Goal: Complete application form

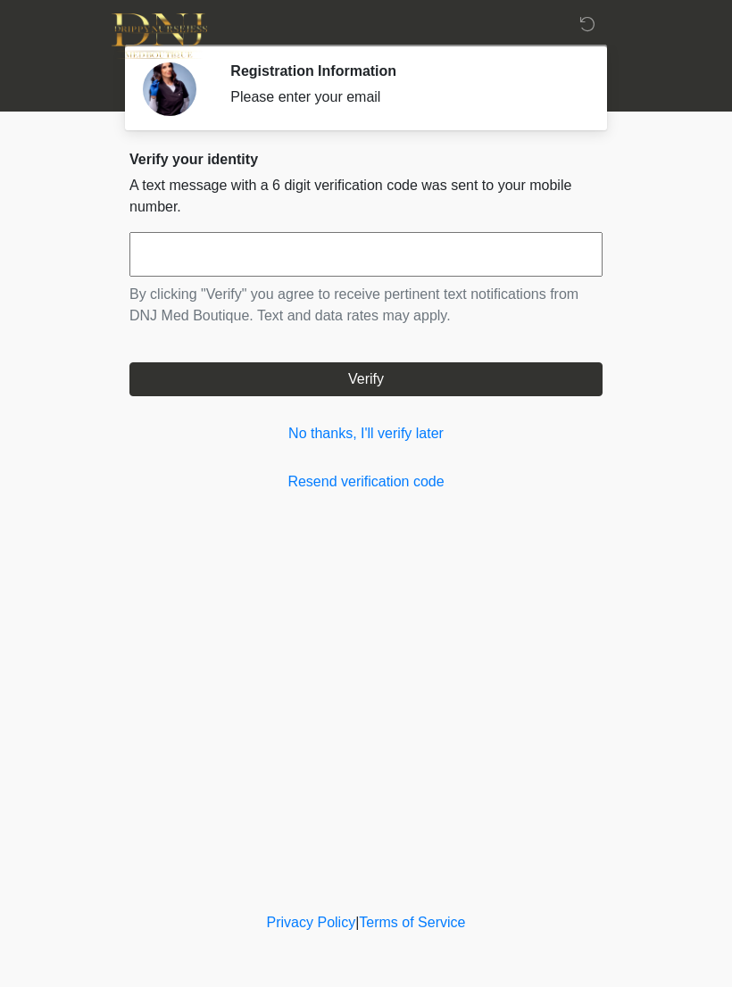
click at [172, 258] on input "text" at bounding box center [365, 254] width 473 height 45
type input "******"
click at [392, 387] on button "Verify" at bounding box center [365, 379] width 473 height 34
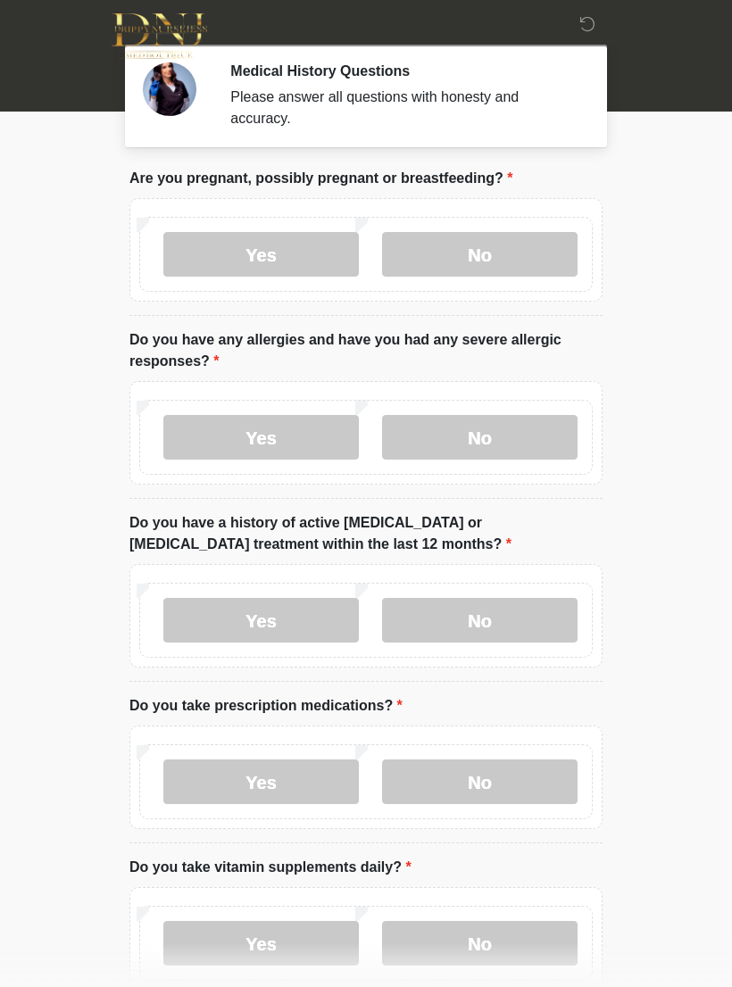
click at [468, 265] on label "No" at bounding box center [479, 254] width 195 height 45
click at [495, 443] on label "No" at bounding box center [479, 437] width 195 height 45
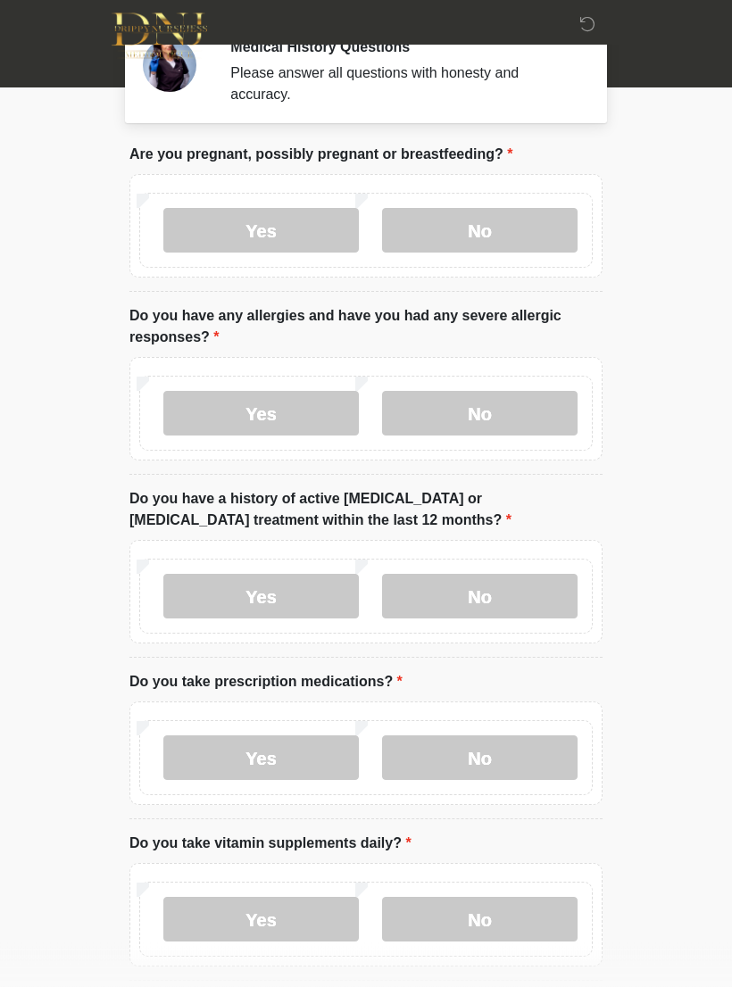
scroll to position [26, 0]
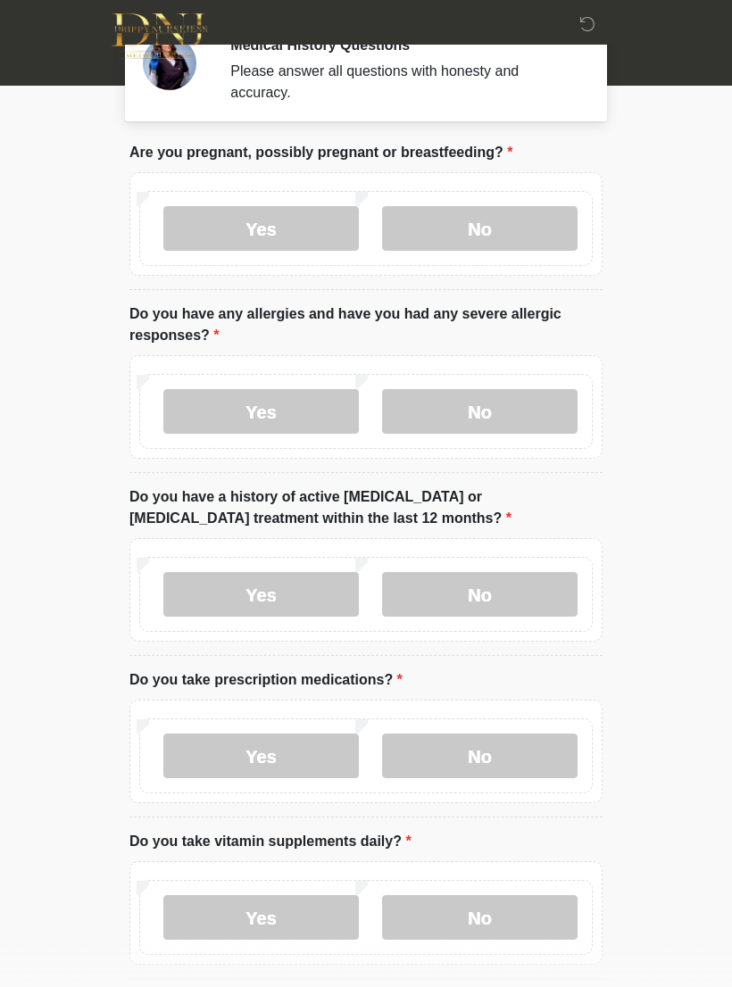
click at [502, 590] on label "No" at bounding box center [479, 594] width 195 height 45
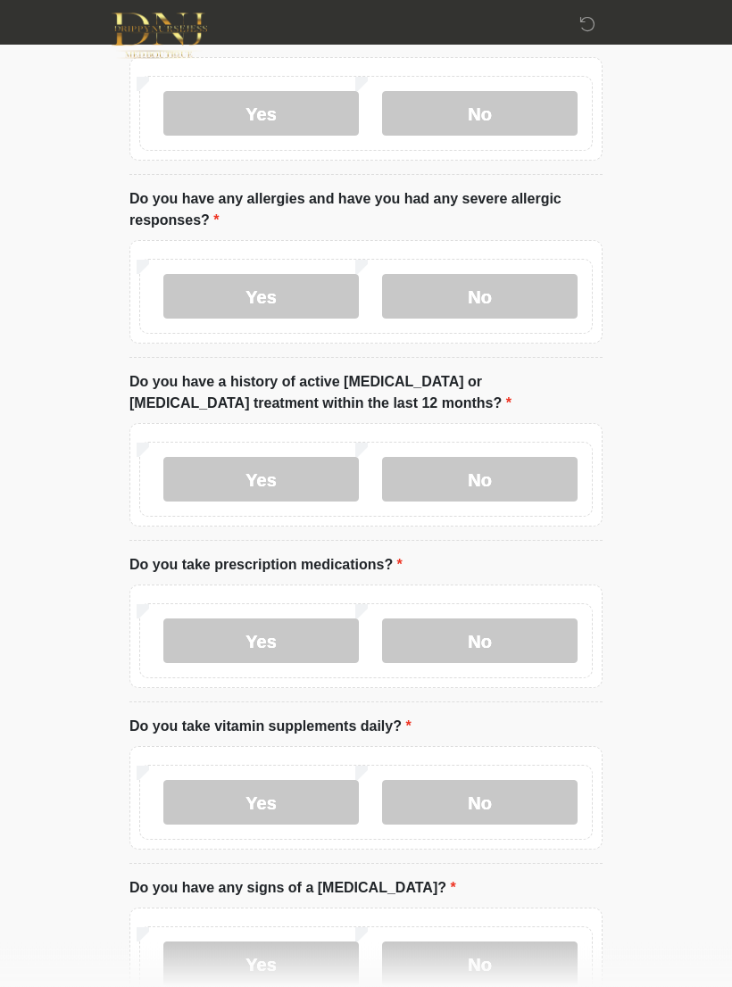
scroll to position [143, 0]
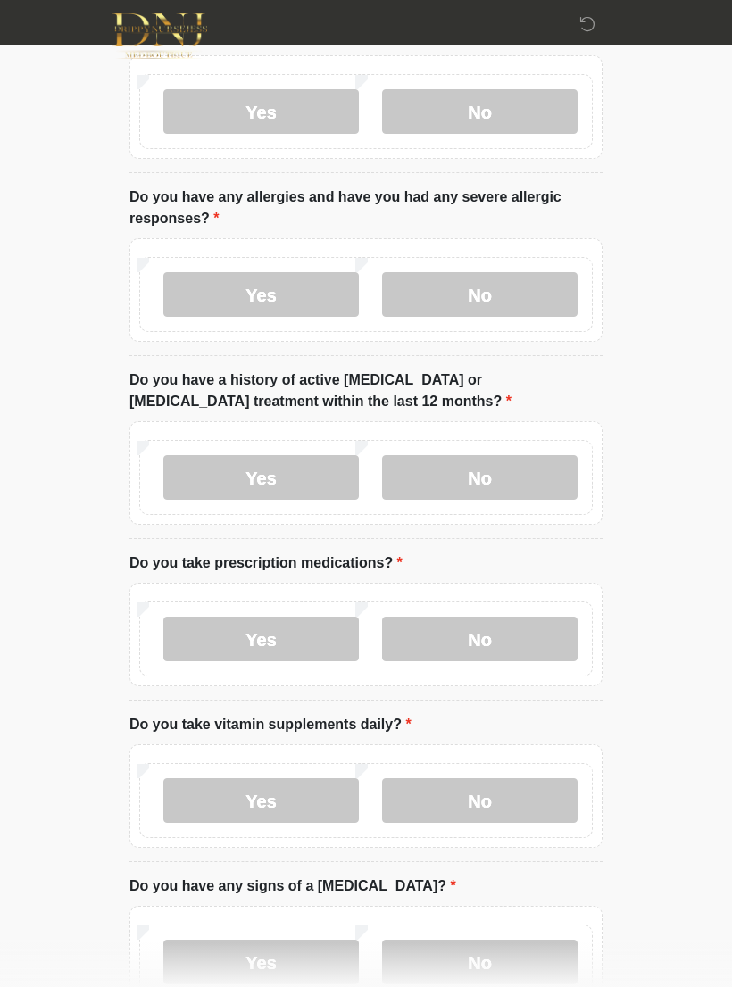
click at [505, 632] on label "No" at bounding box center [479, 639] width 195 height 45
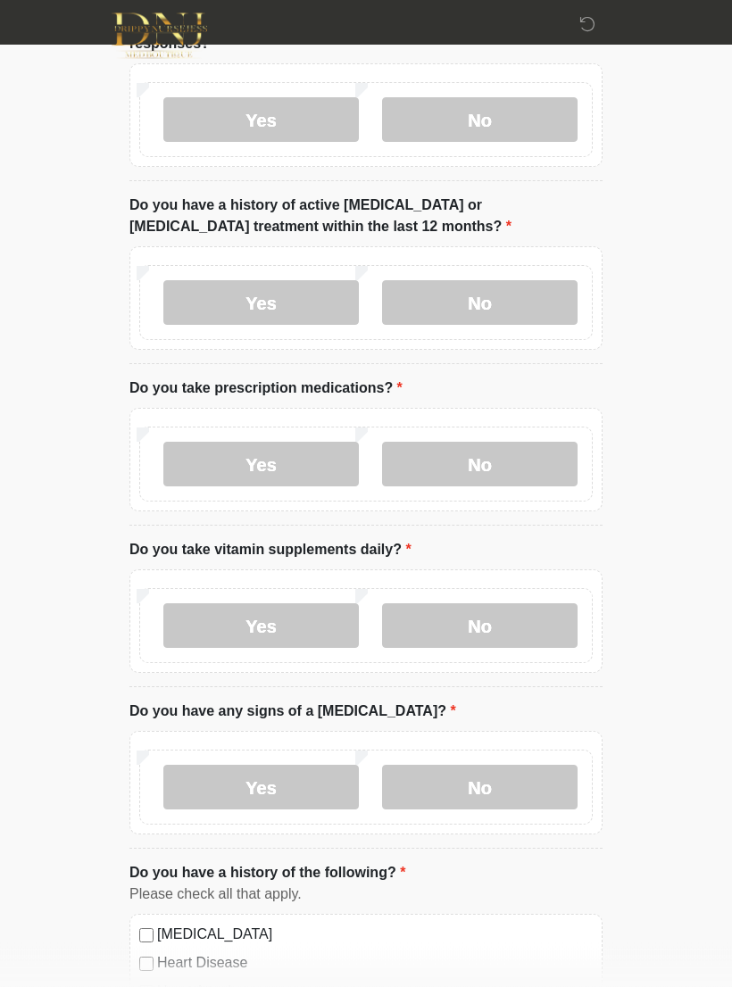
scroll to position [318, 0]
click at [500, 621] on label "No" at bounding box center [479, 625] width 195 height 45
click at [507, 789] on label "No" at bounding box center [479, 786] width 195 height 45
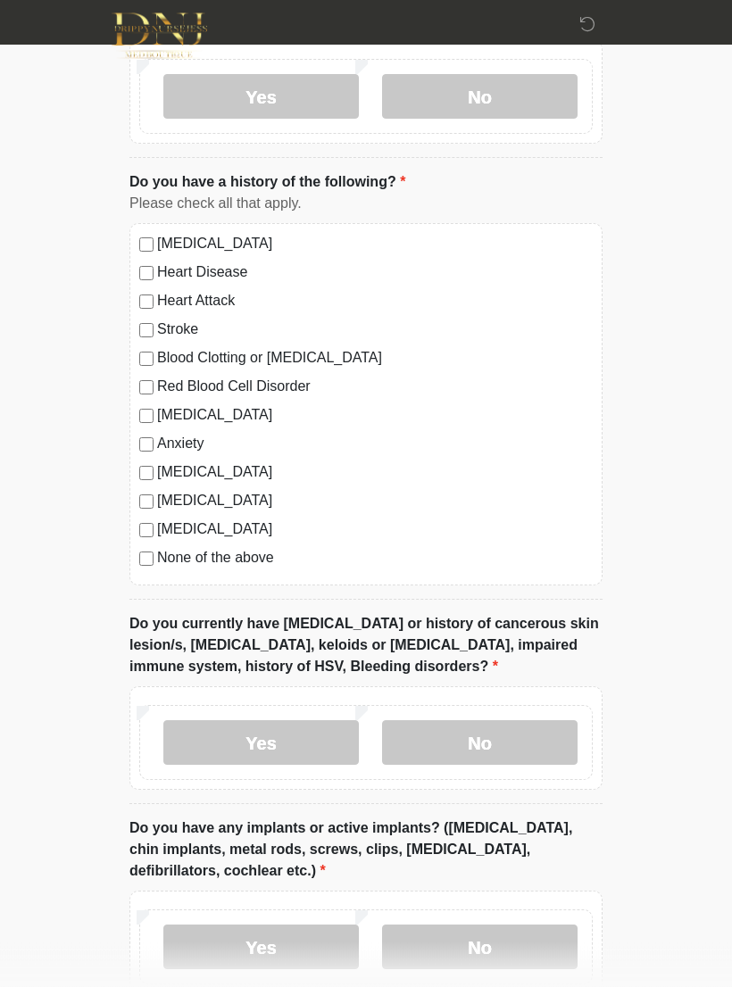
scroll to position [1010, 0]
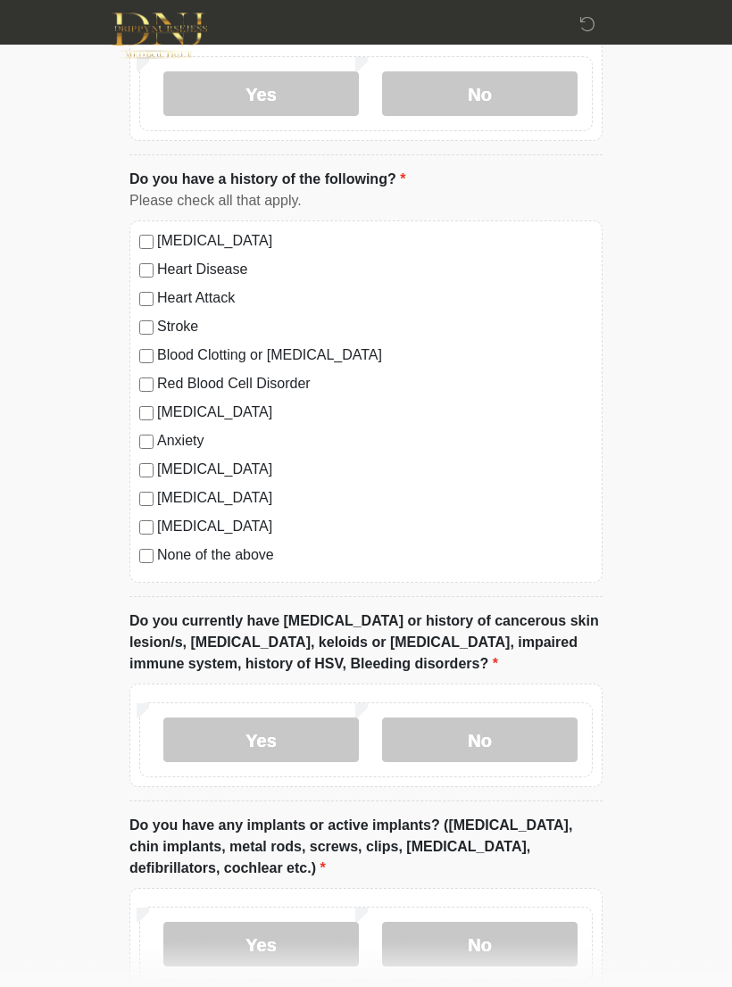
click at [516, 734] on label "No" at bounding box center [479, 741] width 195 height 45
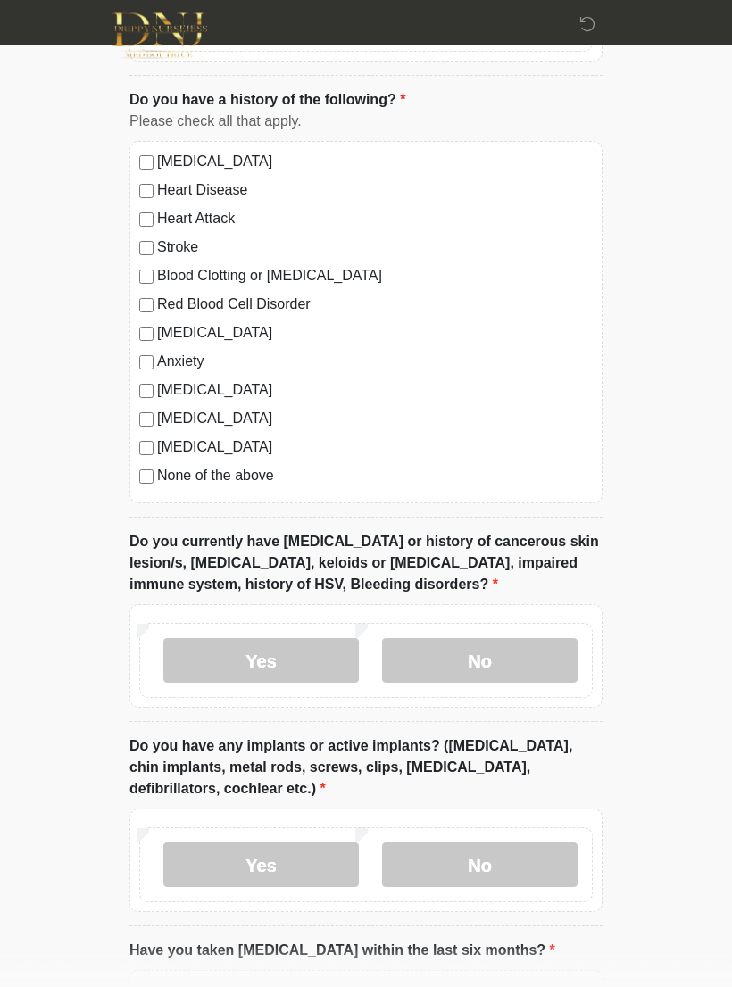
scroll to position [1092, 0]
click at [256, 863] on label "Yes" at bounding box center [260, 864] width 195 height 45
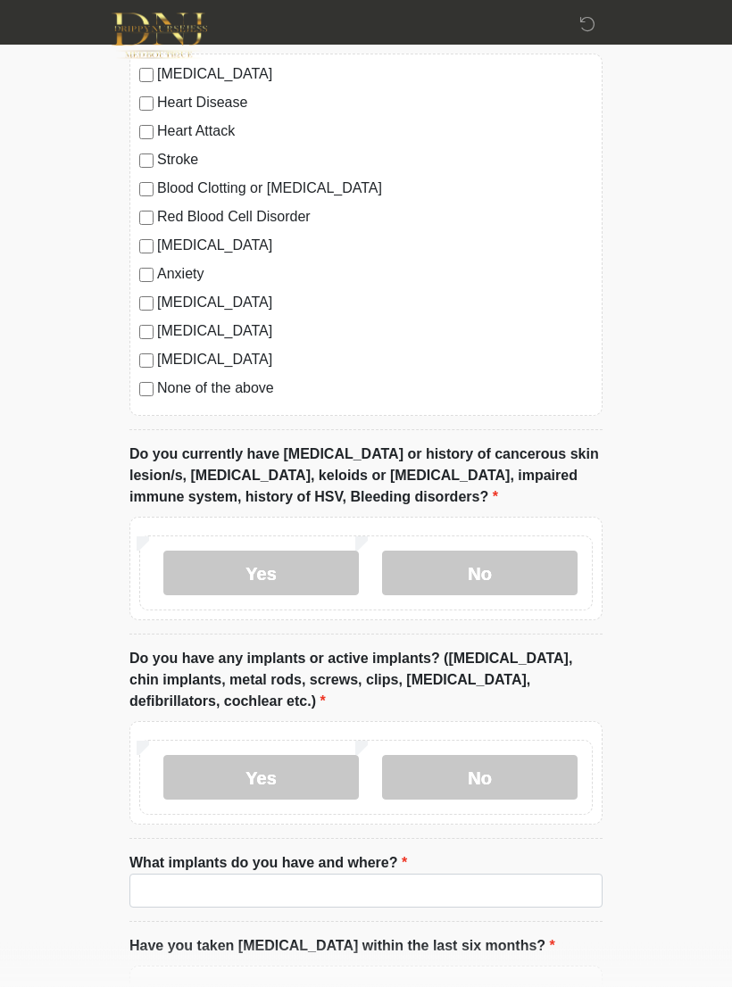
scroll to position [1178, 0]
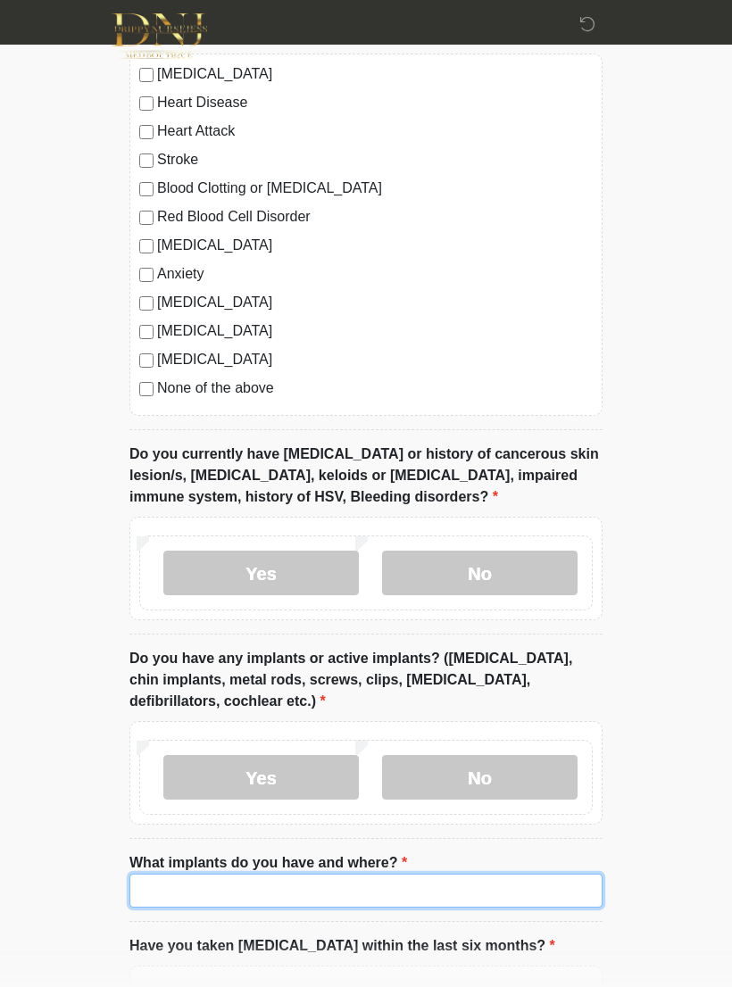
click at [209, 889] on input "What implants do you have and where?" at bounding box center [365, 891] width 473 height 34
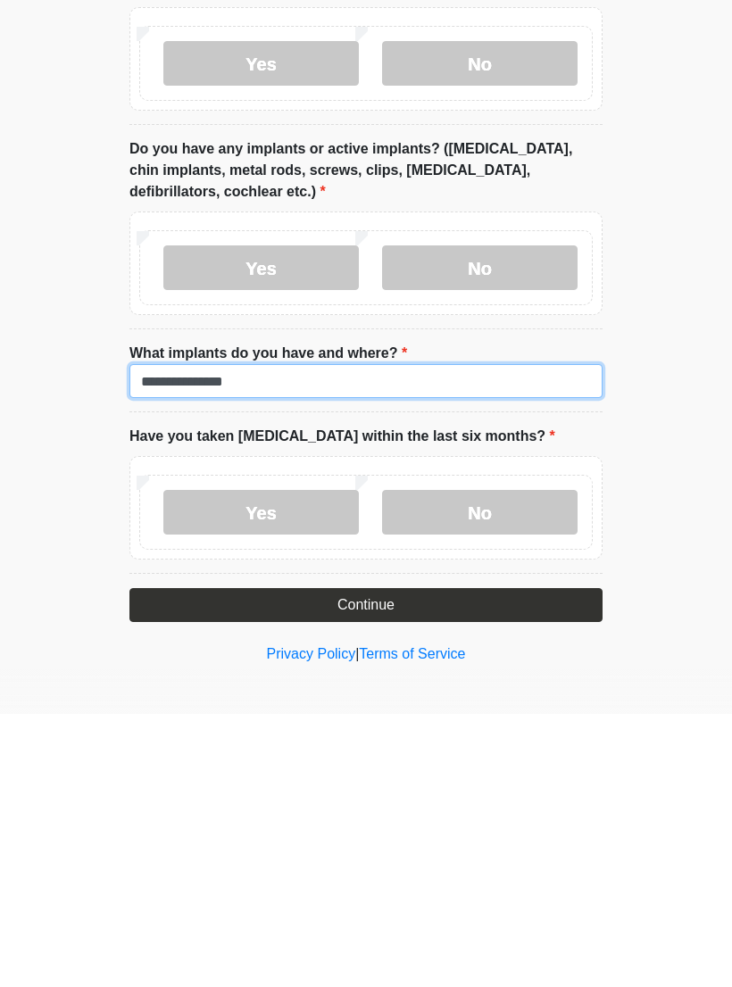
type input "**********"
click at [507, 763] on label "No" at bounding box center [479, 785] width 195 height 45
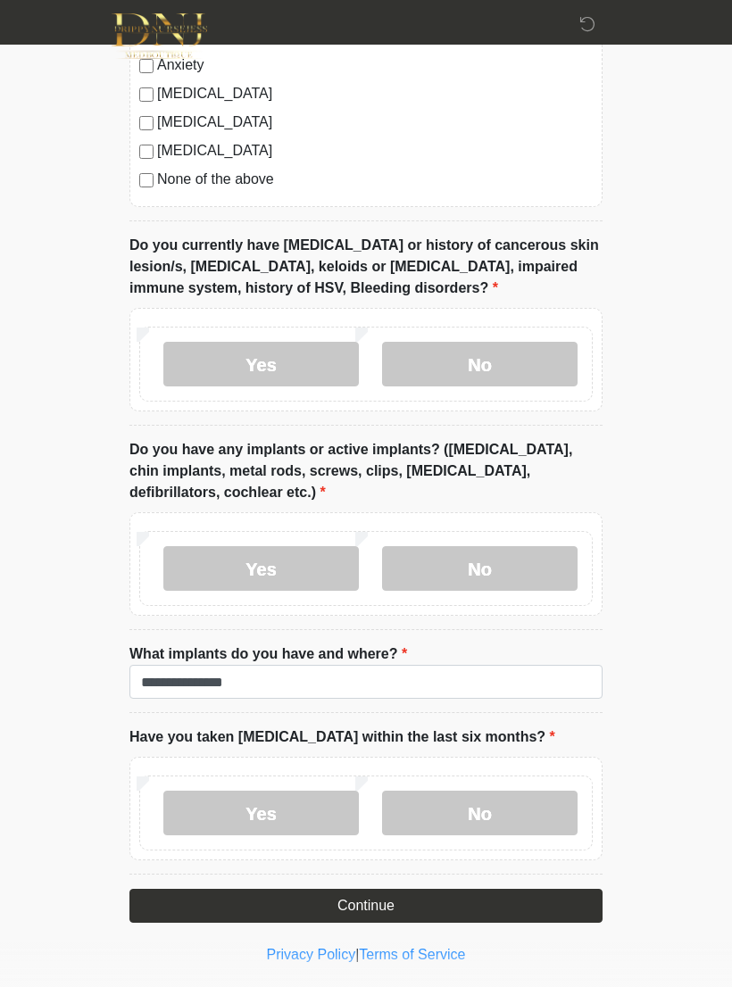
click at [445, 902] on button "Continue" at bounding box center [365, 906] width 473 height 34
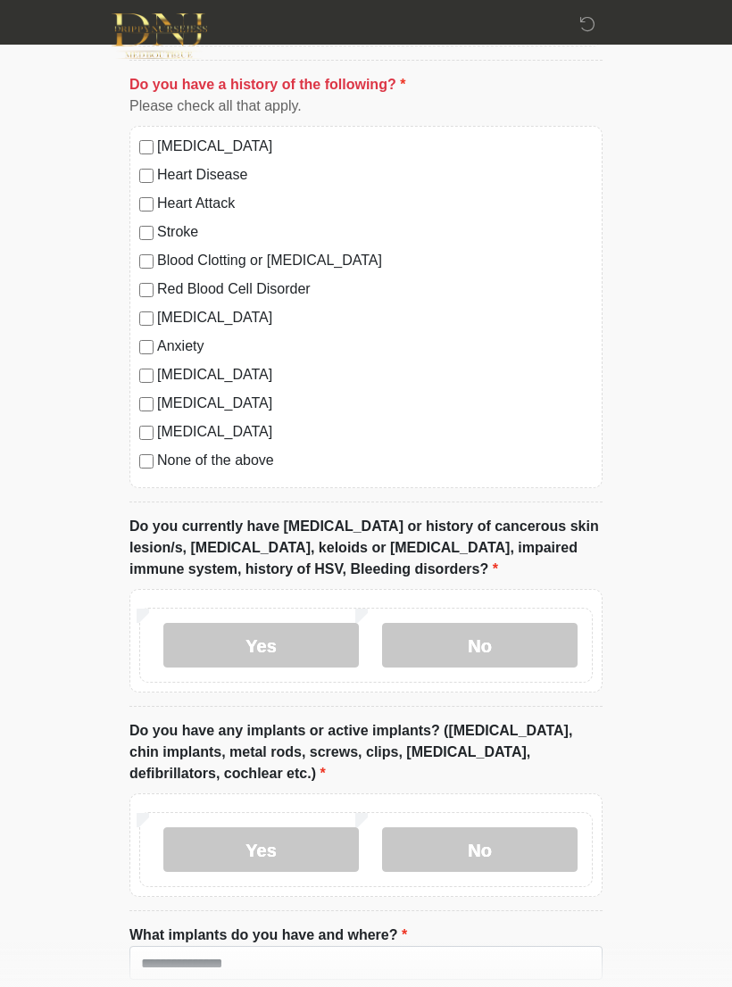
click at [503, 647] on label "No" at bounding box center [479, 645] width 195 height 45
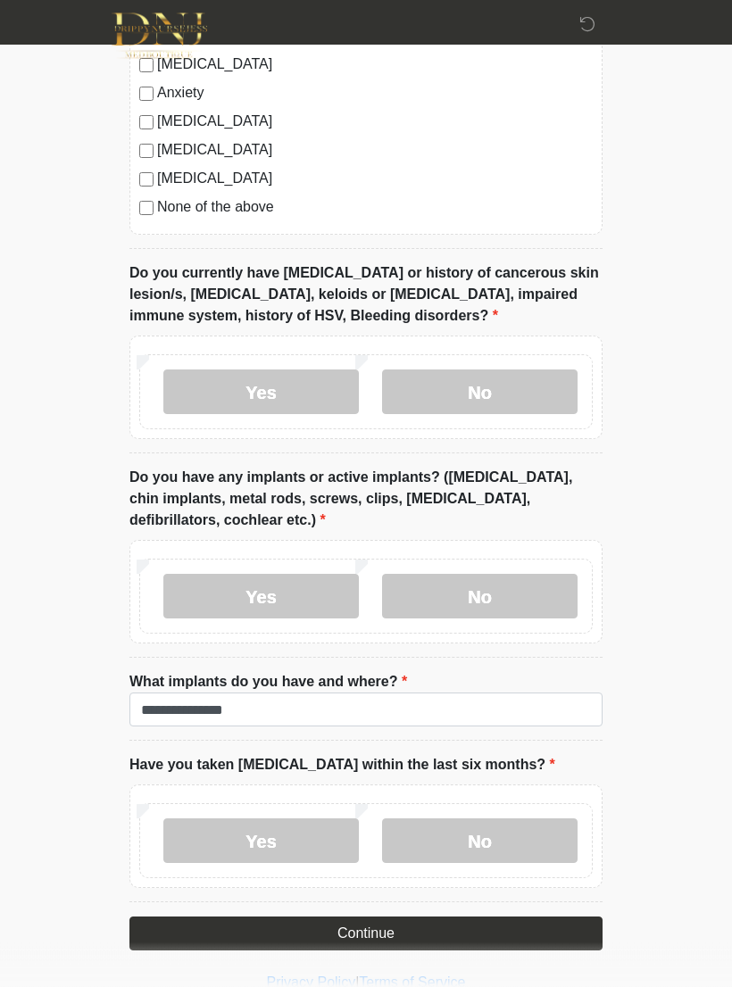
scroll to position [1387, 0]
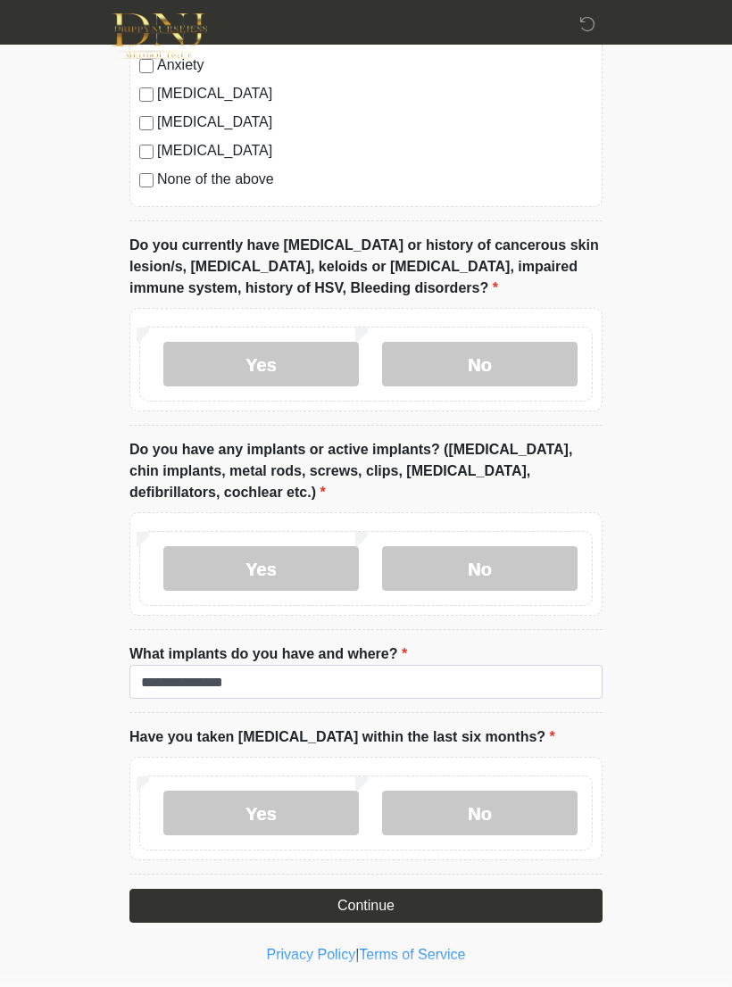
click at [380, 903] on button "Continue" at bounding box center [365, 906] width 473 height 34
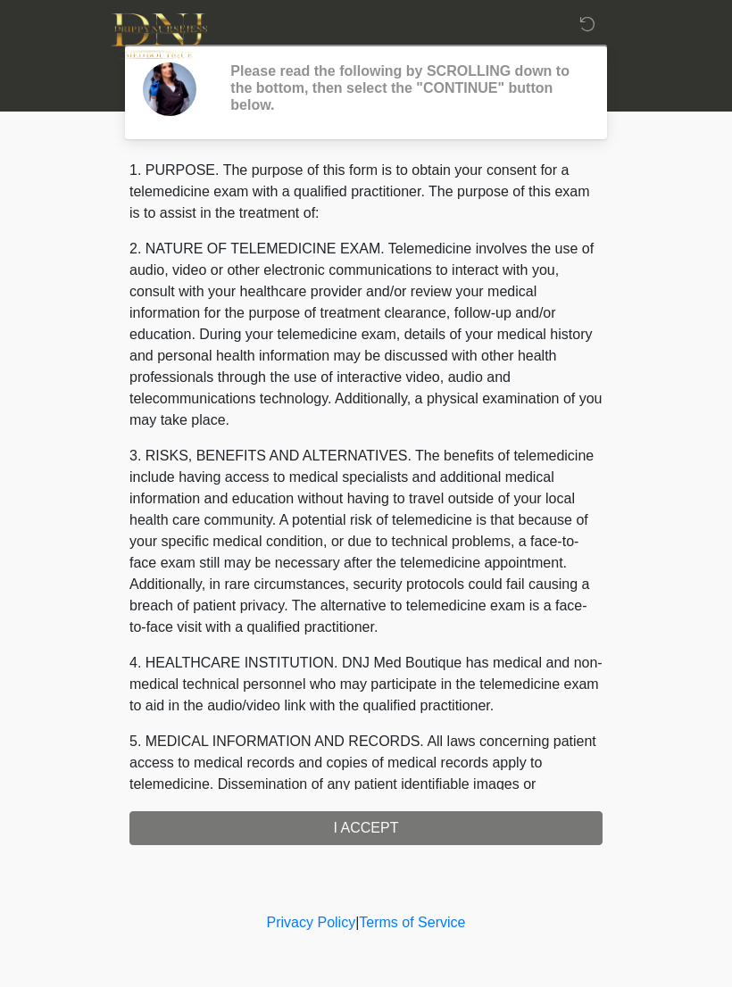
scroll to position [0, 0]
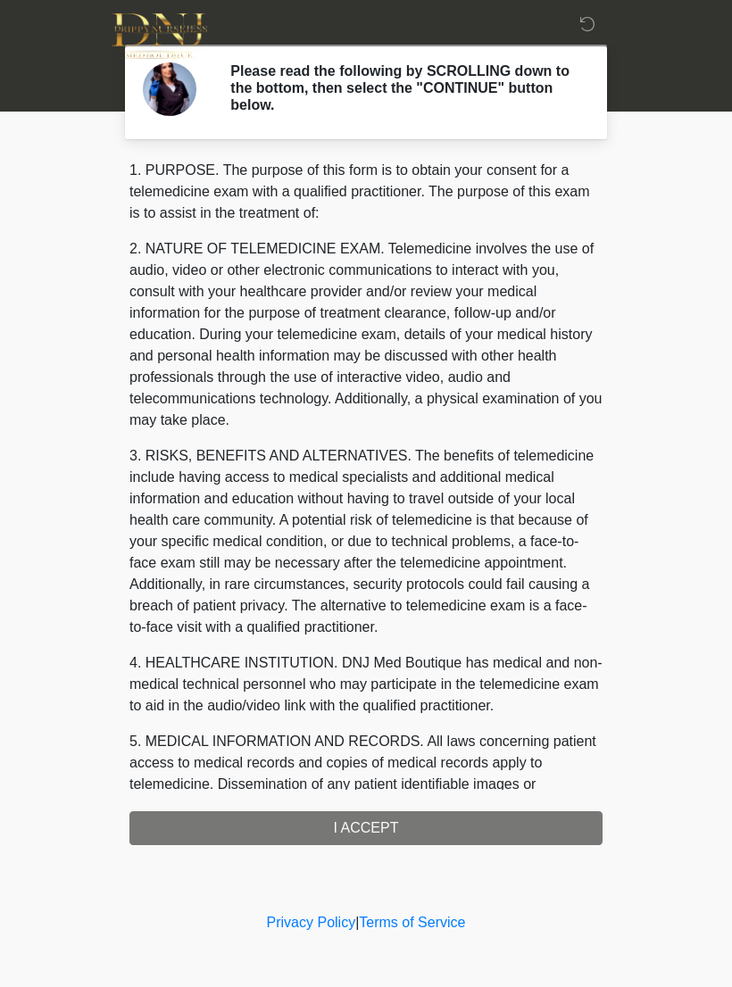
click at [472, 827] on div "1. PURPOSE. The purpose of this form is to obtain your consent for a telemedici…" at bounding box center [365, 503] width 473 height 686
click at [380, 824] on div "1. PURPOSE. The purpose of this form is to obtain your consent for a telemedici…" at bounding box center [365, 503] width 473 height 686
click at [378, 831] on div "1. PURPOSE. The purpose of this form is to obtain your consent for a telemedici…" at bounding box center [365, 503] width 473 height 686
click at [375, 831] on div "1. PURPOSE. The purpose of this form is to obtain your consent for a telemedici…" at bounding box center [365, 503] width 473 height 686
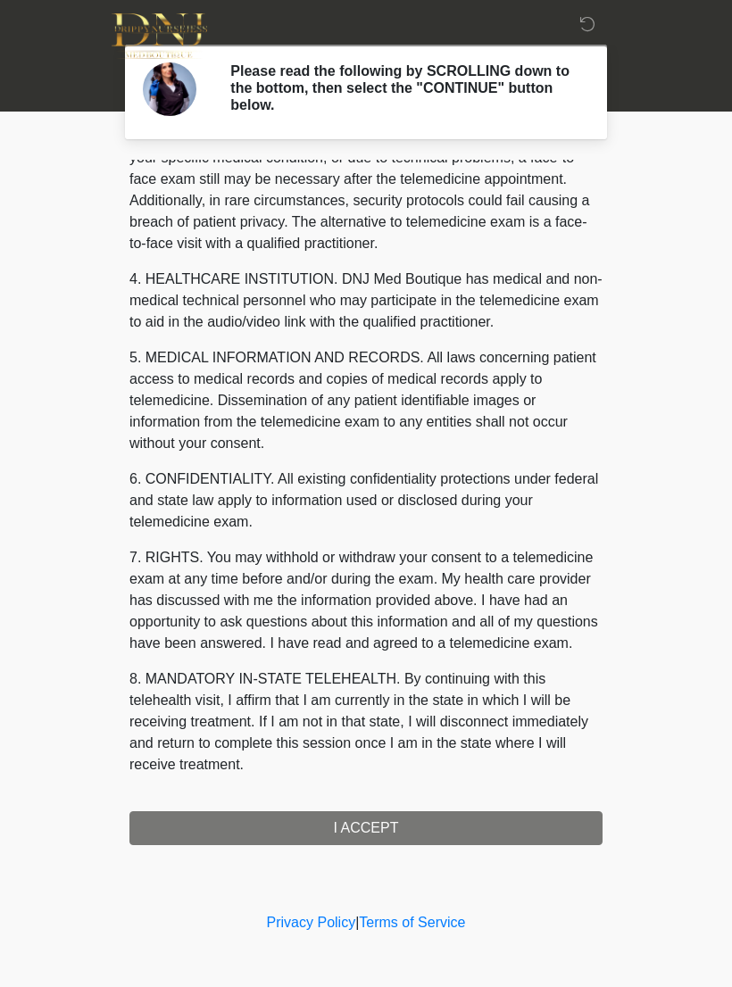
scroll to position [405, 0]
click at [381, 829] on button "I ACCEPT" at bounding box center [365, 828] width 473 height 34
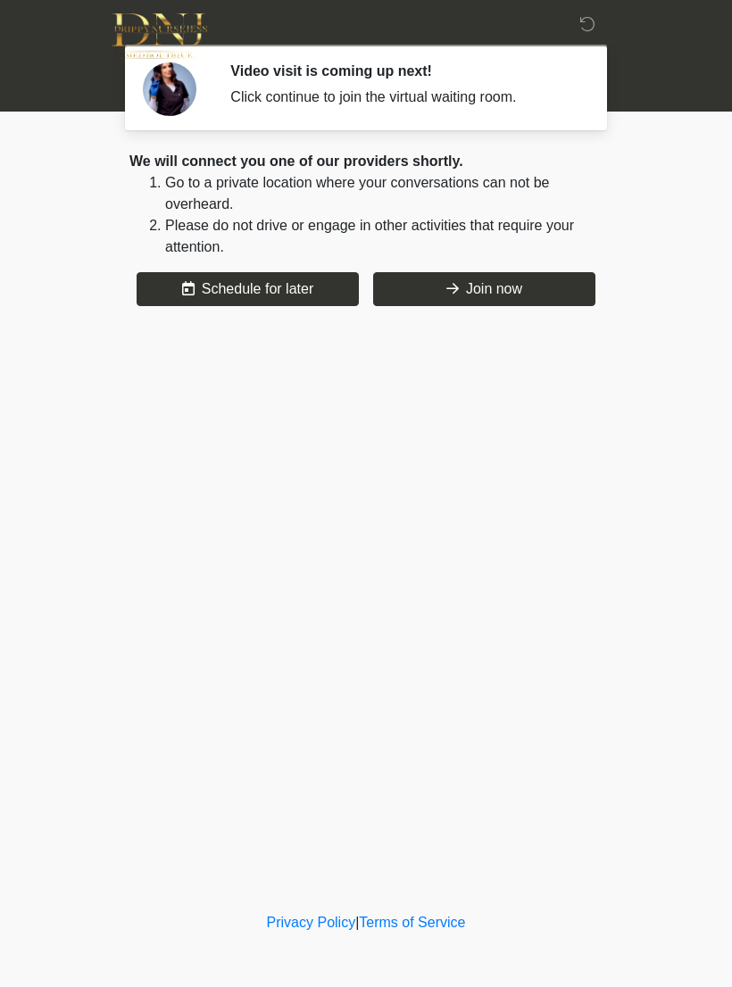
click at [442, 292] on button "Join now" at bounding box center [484, 289] width 222 height 34
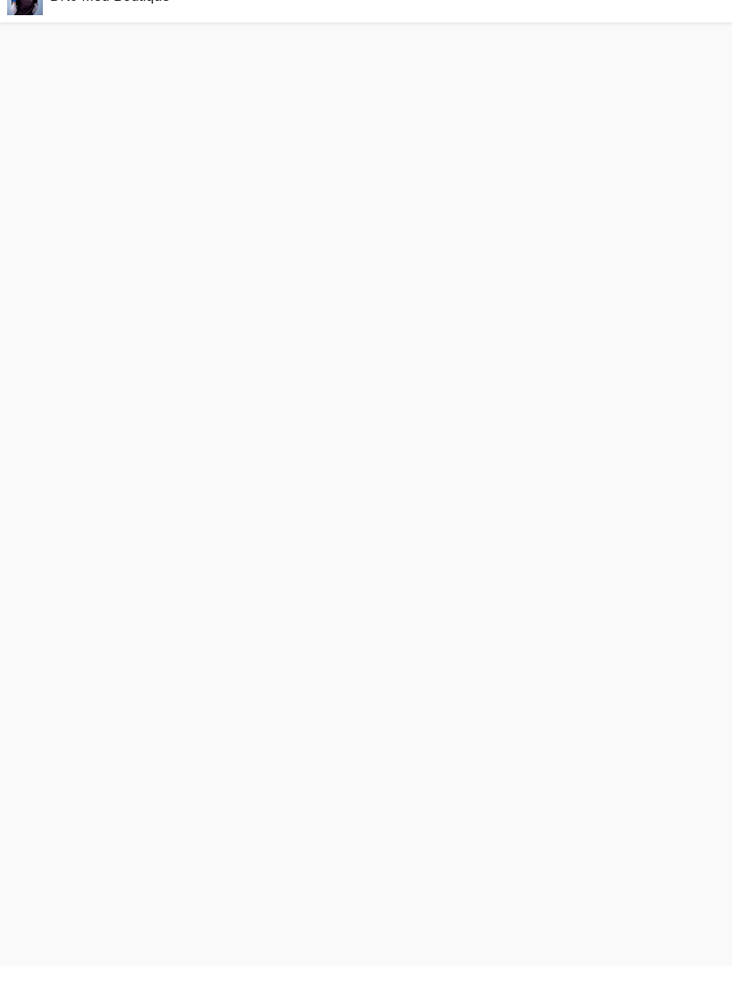
scroll to position [5, 0]
